Goal: Transaction & Acquisition: Purchase product/service

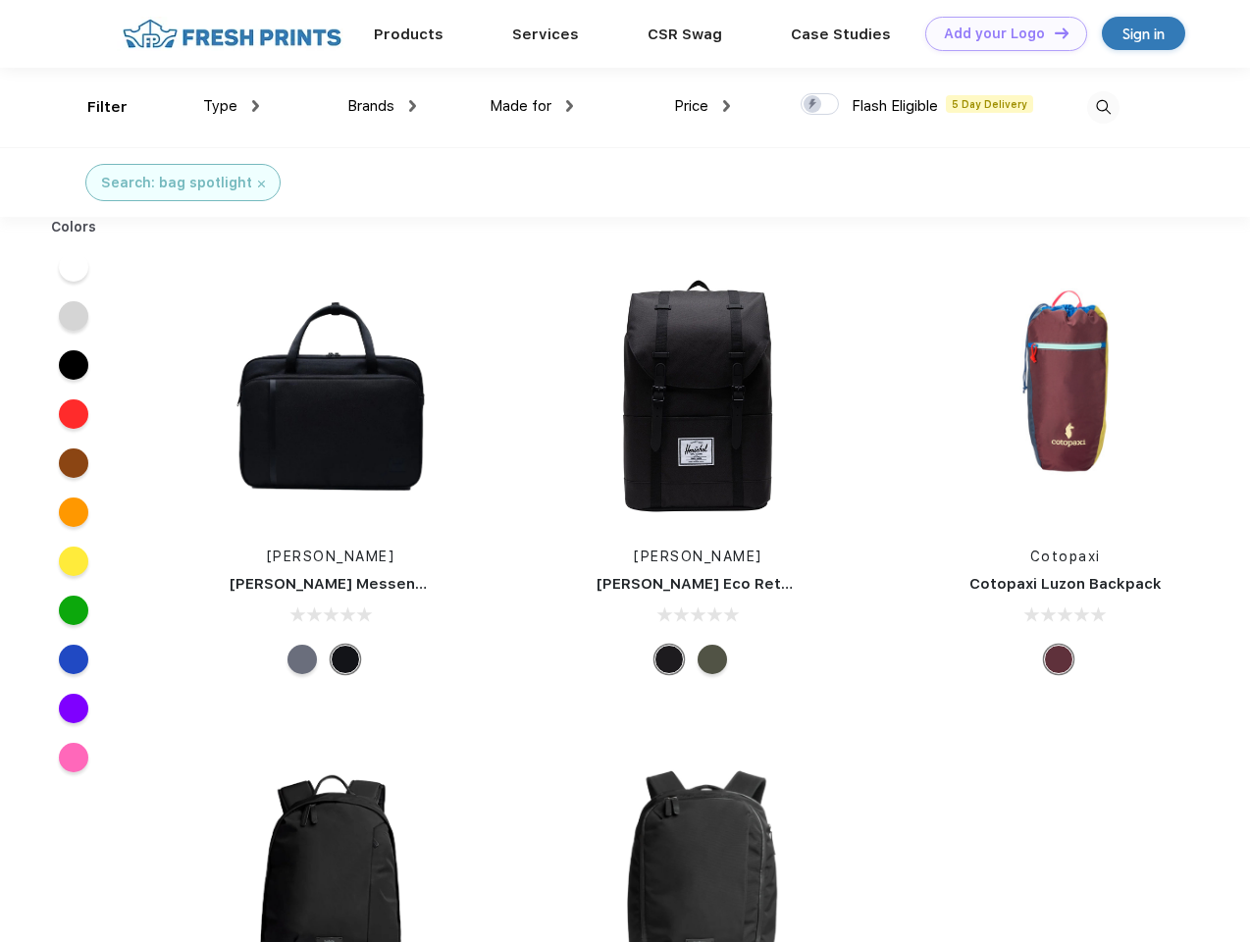
click at [999, 33] on link "Add your Logo Design Tool" at bounding box center [1006, 34] width 162 height 34
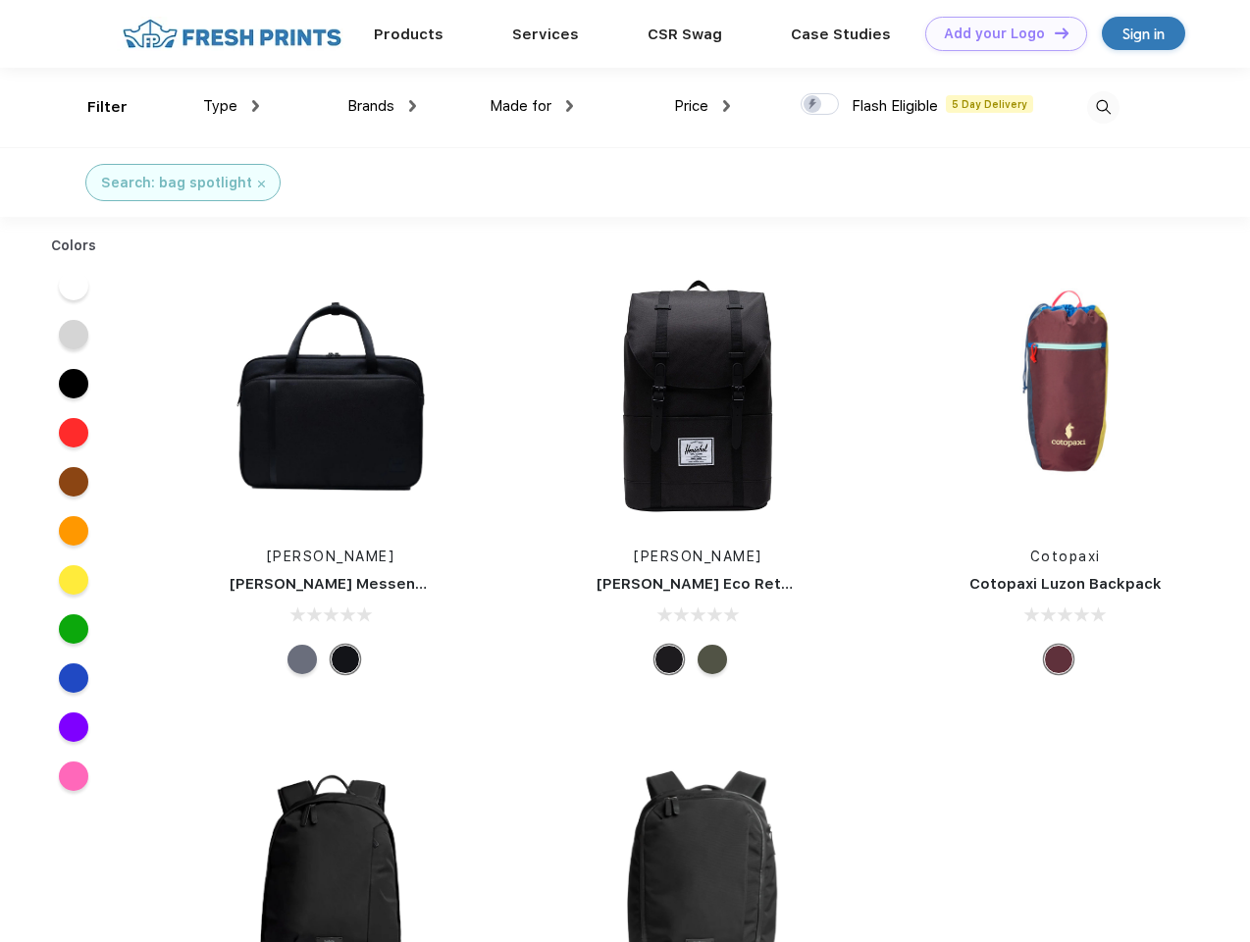
click at [0, 0] on div "Design Tool" at bounding box center [0, 0] width 0 height 0
click at [1053, 32] on link "Add your Logo Design Tool" at bounding box center [1006, 34] width 162 height 34
click at [94, 107] on div "Filter" at bounding box center [107, 107] width 40 height 23
click at [232, 106] on span "Type" at bounding box center [220, 106] width 34 height 18
click at [382, 106] on span "Brands" at bounding box center [370, 106] width 47 height 18
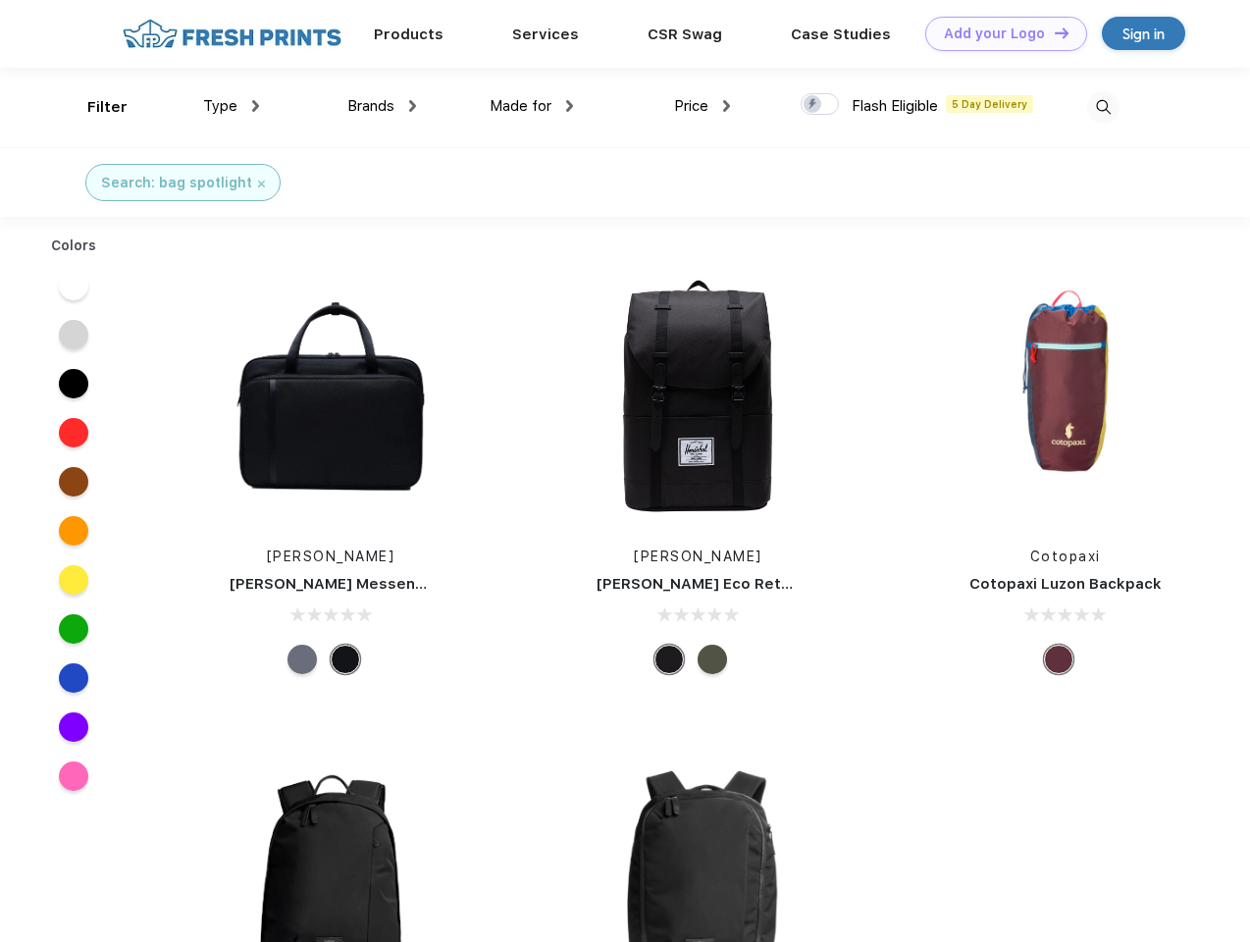
click at [532, 106] on span "Made for" at bounding box center [521, 106] width 62 height 18
click at [703, 106] on span "Price" at bounding box center [691, 106] width 34 height 18
click at [820, 105] on div at bounding box center [820, 104] width 38 height 22
click at [813, 105] on input "checkbox" at bounding box center [807, 98] width 13 height 13
click at [1103, 107] on img at bounding box center [1103, 107] width 32 height 32
